Goal: Navigation & Orientation: Find specific page/section

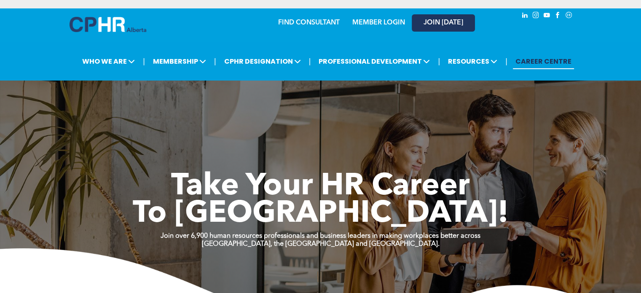
click at [433, 23] on span "JOIN [DATE]" at bounding box center [444, 23] width 40 height 8
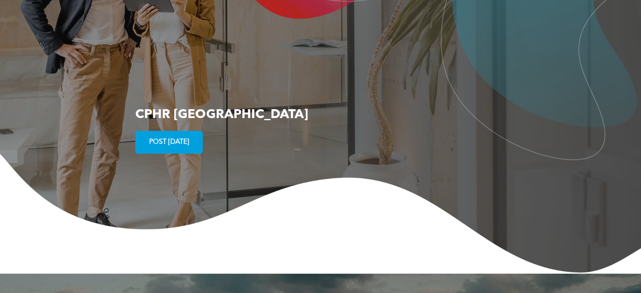
scroll to position [1594, 0]
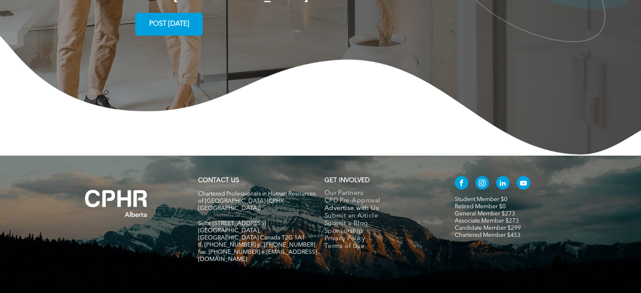
click at [353, 205] on span "Advertise with Us" at bounding box center [352, 209] width 55 height 8
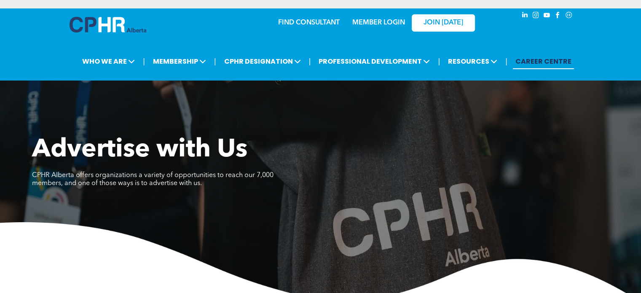
click at [552, 61] on link "CAREER CENTRE" at bounding box center [543, 62] width 61 height 16
